Goal: Information Seeking & Learning: Learn about a topic

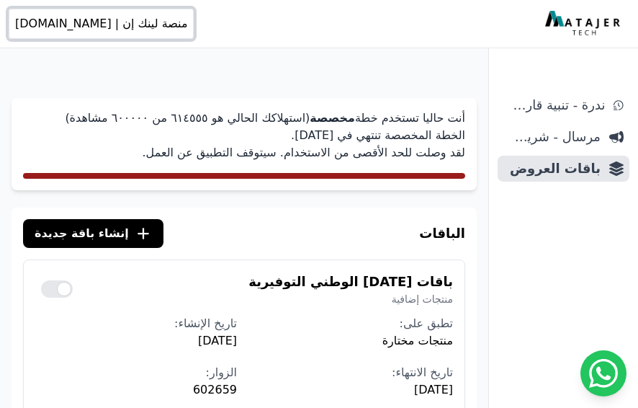
click at [105, 24] on span "منصة لينك إن | [DOMAIN_NAME]" at bounding box center [101, 23] width 172 height 17
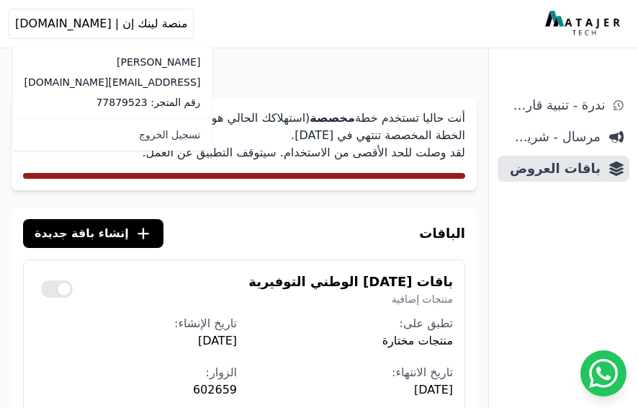
click at [88, 154] on p "أنت حاليا تستخدم خطة مخصصة (استهلاكك الحالي هو ٦١٤٥٥٥ من ٦۰۰۰۰۰ مشاهدة) الخطة ا…" at bounding box center [244, 136] width 442 height 52
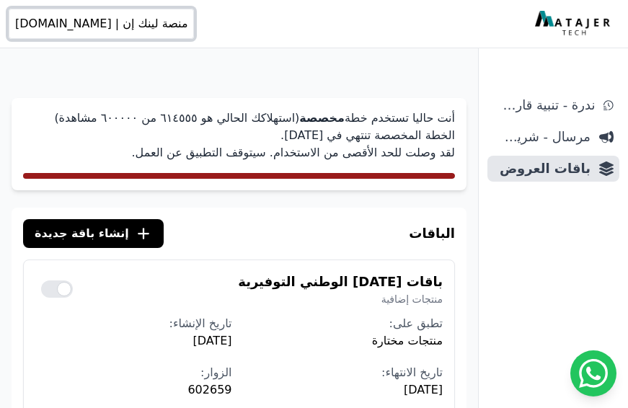
click at [100, 26] on span "منصة لينك إن | [DOMAIN_NAME]" at bounding box center [101, 23] width 172 height 17
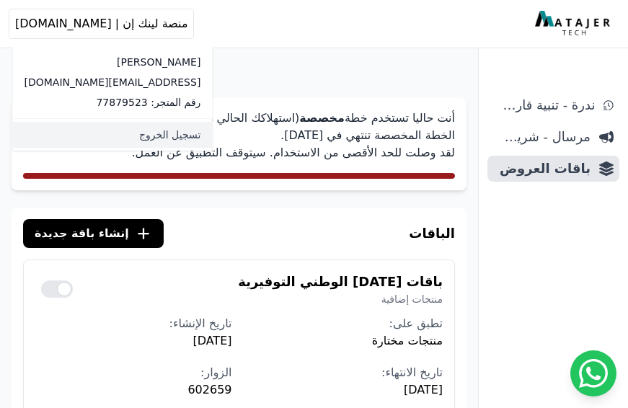
click at [107, 122] on link "تسجيل الخروج" at bounding box center [113, 135] width 200 height 26
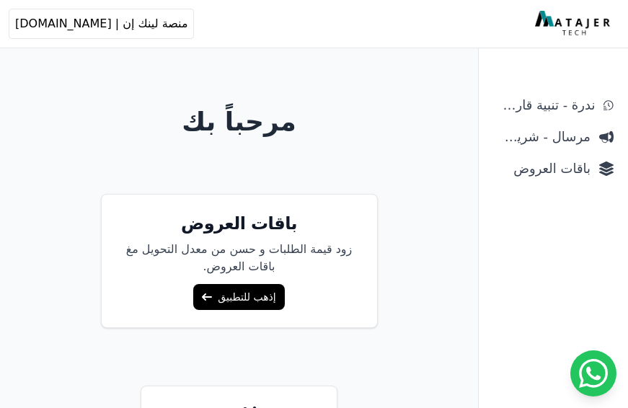
scroll to position [137, 0]
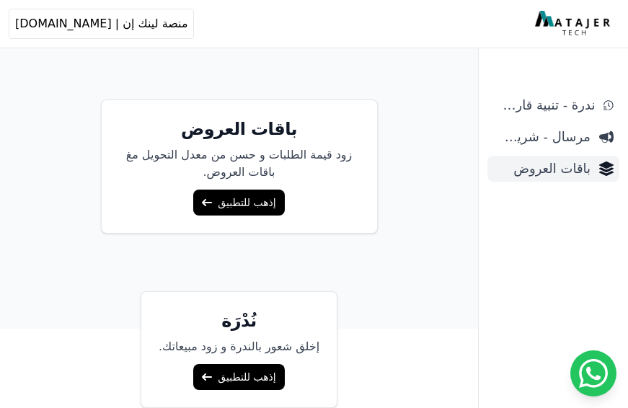
click at [535, 173] on span "باقات العروض" at bounding box center [541, 169] width 97 height 20
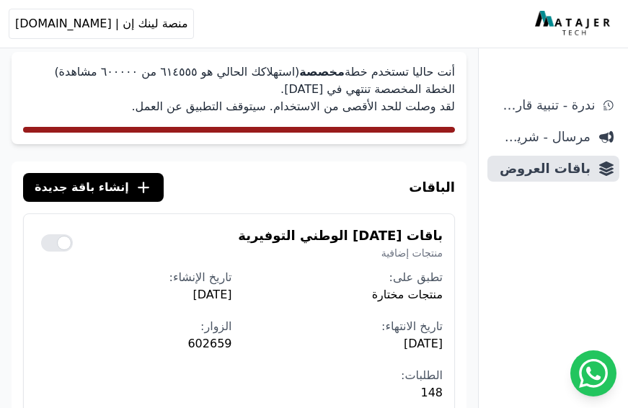
scroll to position [82, 0]
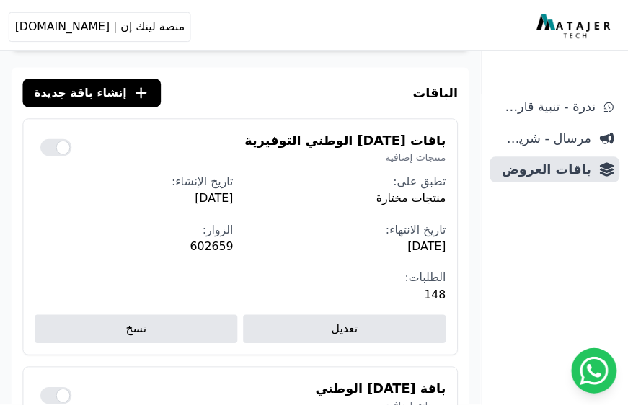
scroll to position [200, 0]
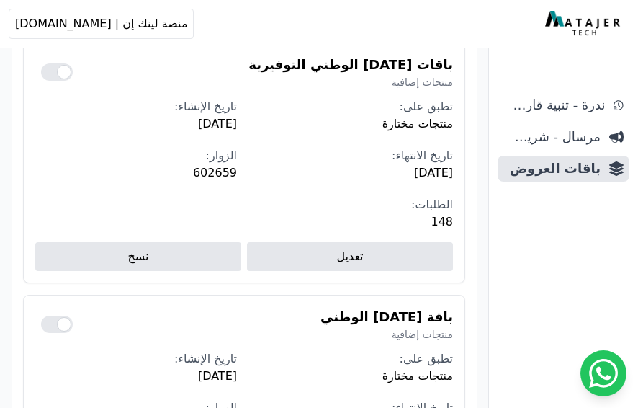
click at [226, 166] on span "602659" at bounding box center [136, 172] width 202 height 17
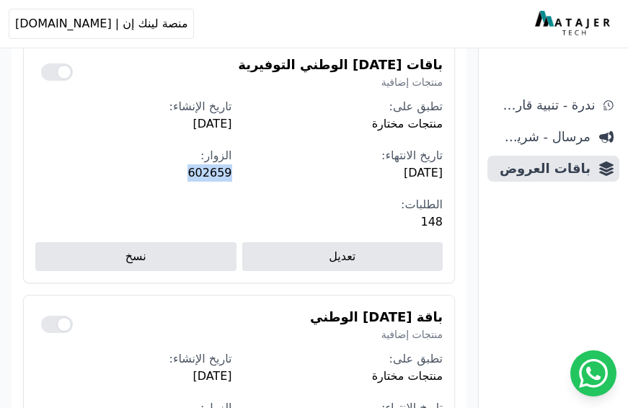
click at [220, 172] on span "602659" at bounding box center [133, 172] width 197 height 17
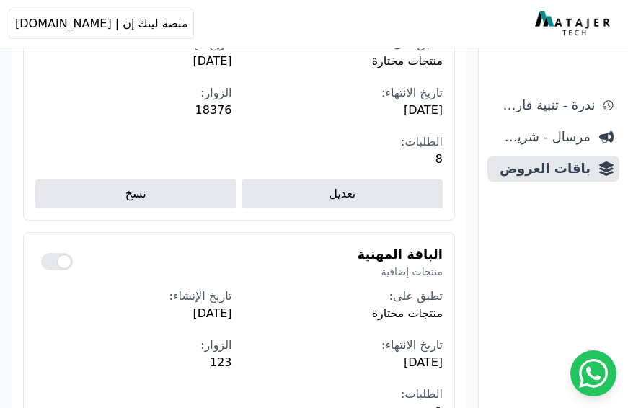
scroll to position [878, 0]
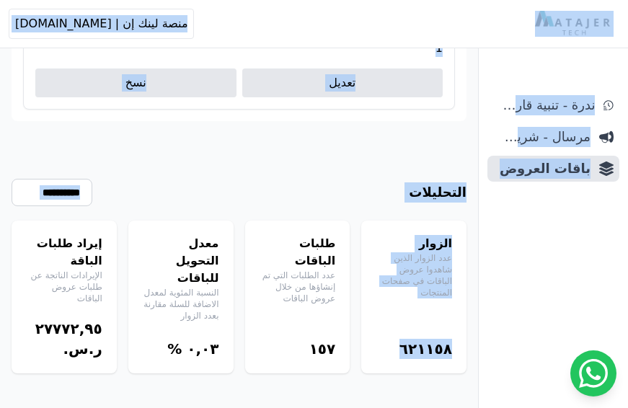
drag, startPoint x: 393, startPoint y: 334, endPoint x: 456, endPoint y: 329, distance: 63.6
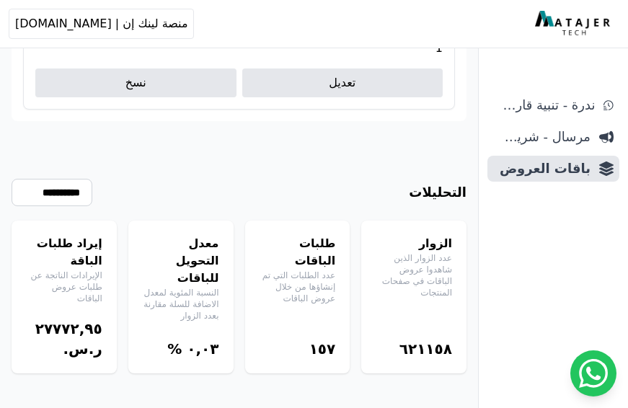
click at [455, 330] on div "أهلاً بك! إذا كان لديك أي استفسار أو تحتاج مساعدة، لا تتردد في التواصل معنا" at bounding box center [501, 338] width 212 height 29
click at [440, 337] on div "أهلاً بك! إذا كان لديك أي استفسار أو تحتاج مساعدة، لا تتردد في التواصل معنا" at bounding box center [501, 338] width 212 height 29
drag, startPoint x: 452, startPoint y: 333, endPoint x: 402, endPoint y: 336, distance: 49.8
click at [402, 336] on div "أهلاً بك! إذا كان لديك أي استفسار أو تحتاج مساعدة، لا تتردد في التواصل معنا" at bounding box center [501, 338] width 212 height 29
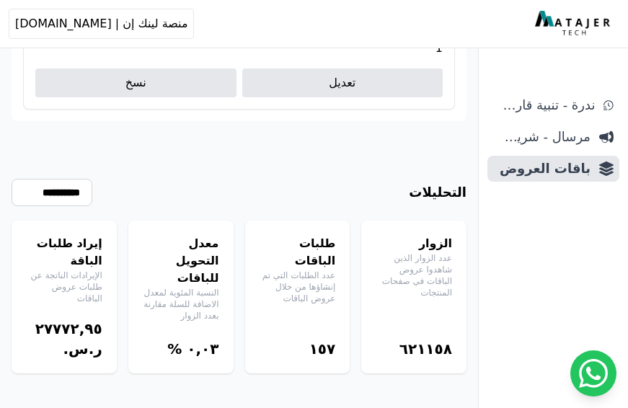
drag, startPoint x: 406, startPoint y: 336, endPoint x: 485, endPoint y: 331, distance: 78.7
click at [485, 331] on div "أهلاً بك! إذا كان لديك أي استفسار أو تحتاج مساعدة، لا تتردد في التواصل معنا" at bounding box center [501, 338] width 212 height 29
